Goal: Task Accomplishment & Management: Use online tool/utility

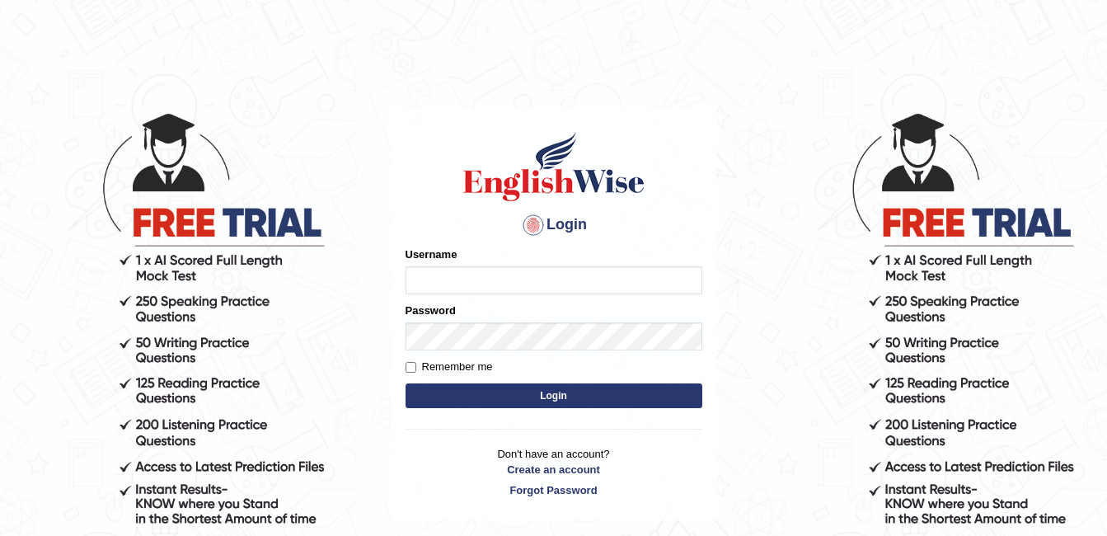
type input "AwahTim"
click at [561, 397] on button "Login" at bounding box center [554, 395] width 297 height 25
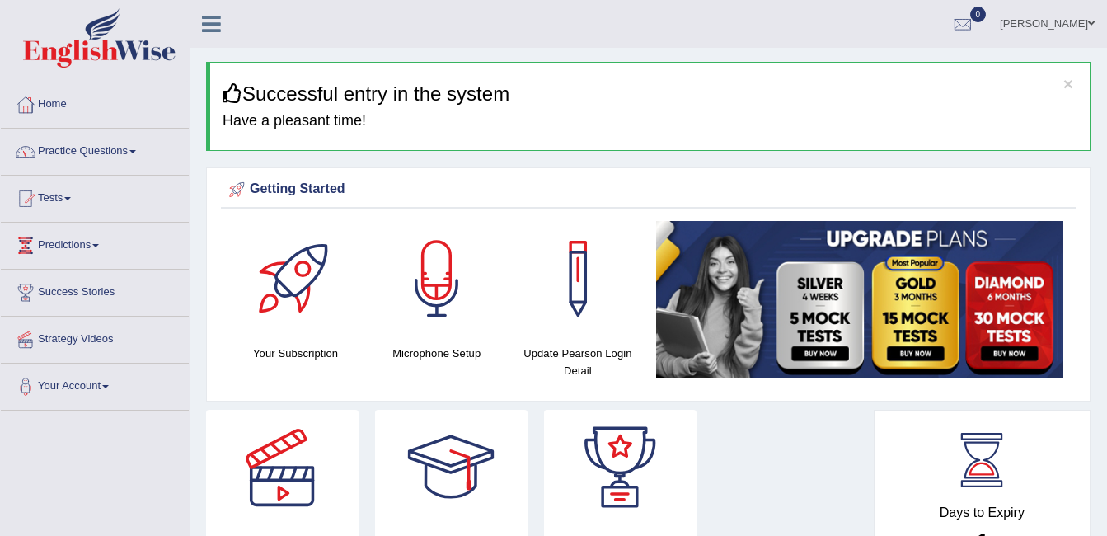
click at [133, 150] on link "Practice Questions" at bounding box center [95, 149] width 188 height 41
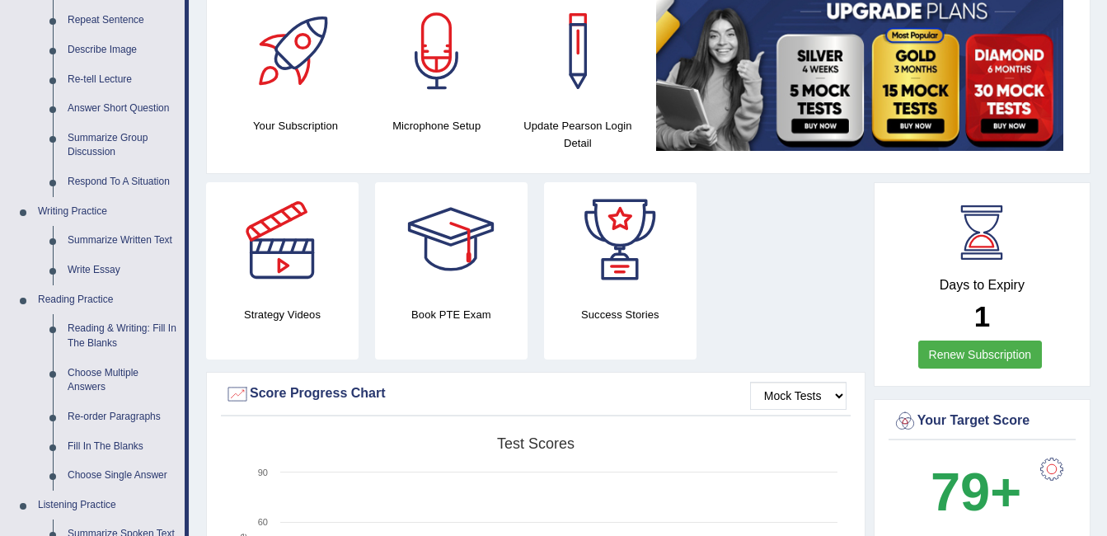
scroll to position [236, 0]
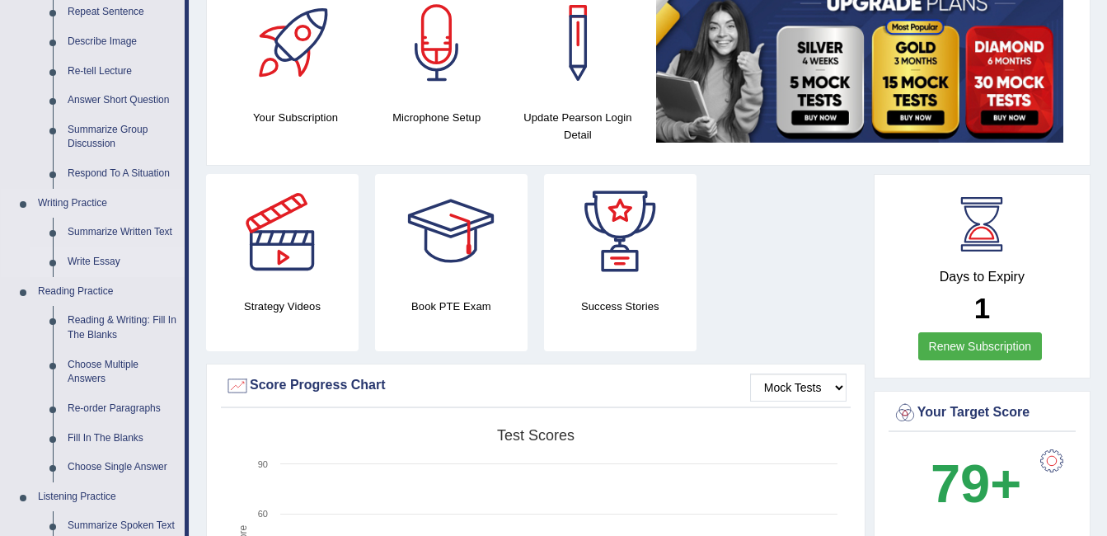
click at [110, 259] on link "Write Essay" at bounding box center [122, 262] width 124 height 30
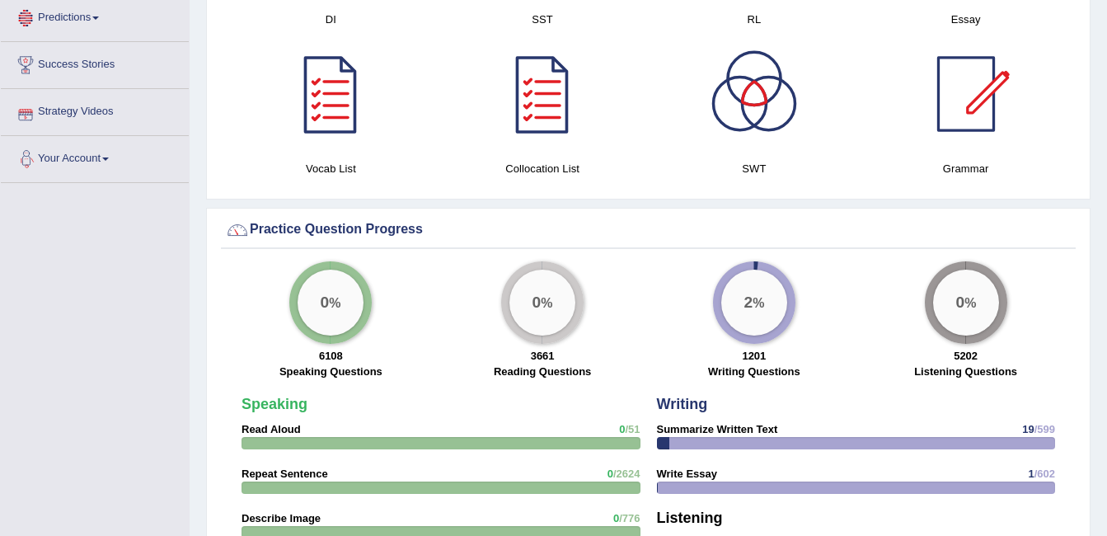
scroll to position [1116, 0]
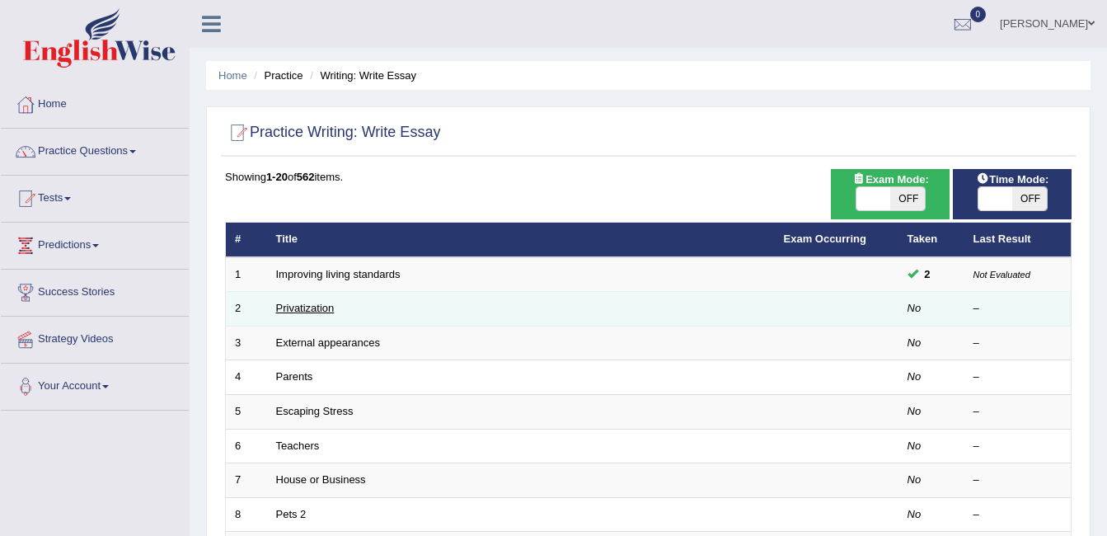
click at [331, 309] on link "Privatization" at bounding box center [305, 308] width 59 height 12
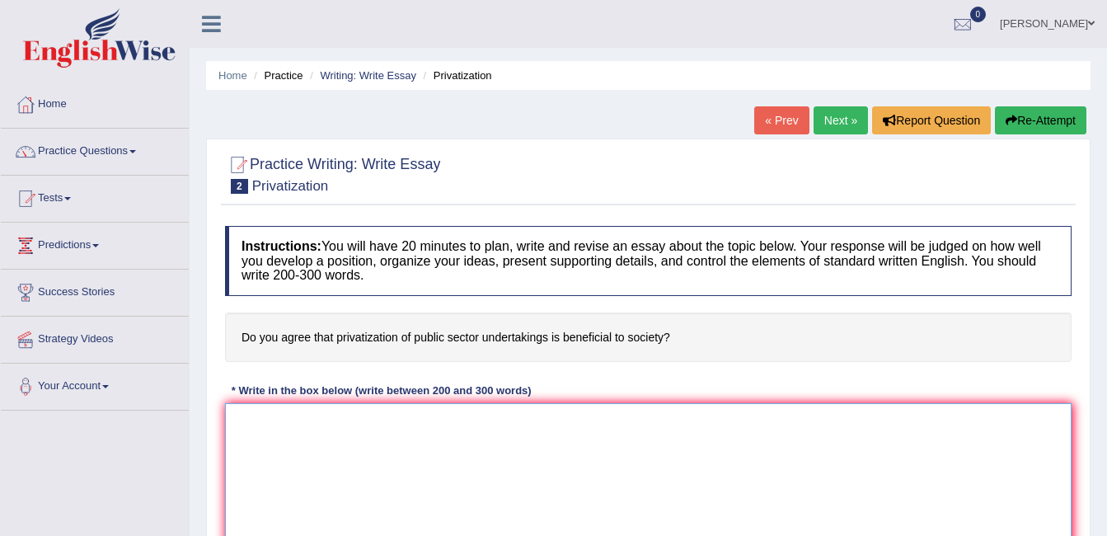
click at [256, 490] on textarea at bounding box center [648, 483] width 847 height 160
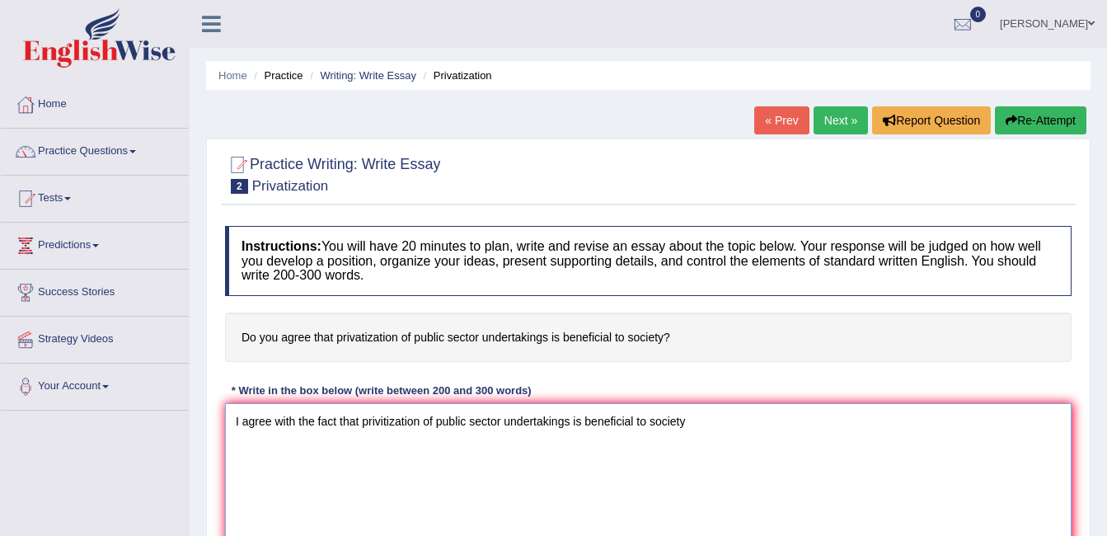
click at [269, 420] on textarea "I agree with the fact that privitization of public sector undertakings is benef…" at bounding box center [648, 483] width 847 height 160
click at [707, 418] on textarea "I disagree with the fact that privitization of public sector undertakings is be…" at bounding box center [648, 483] width 847 height 160
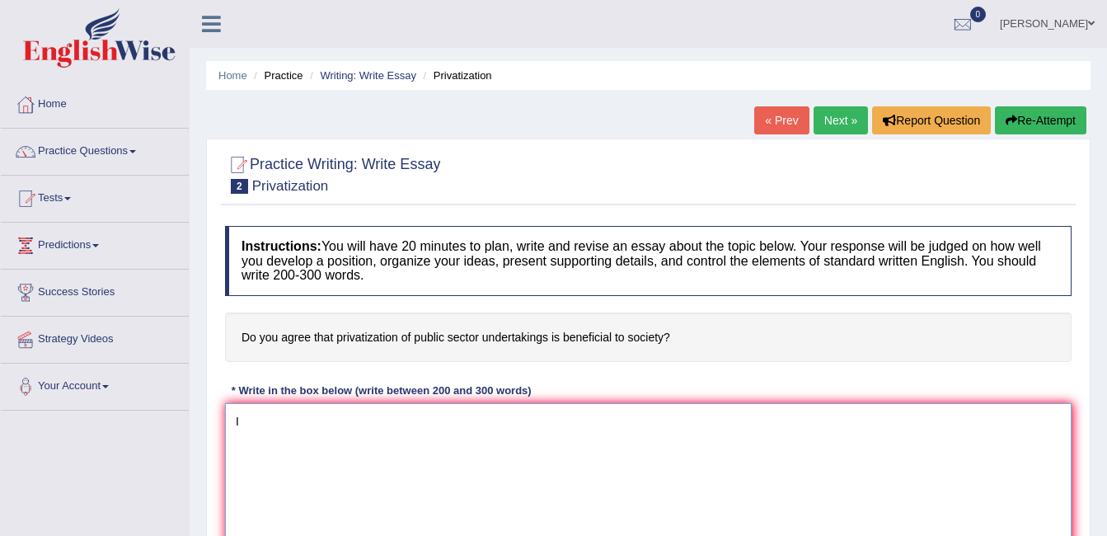
type textarea "I"
